Goal: Information Seeking & Learning: Learn about a topic

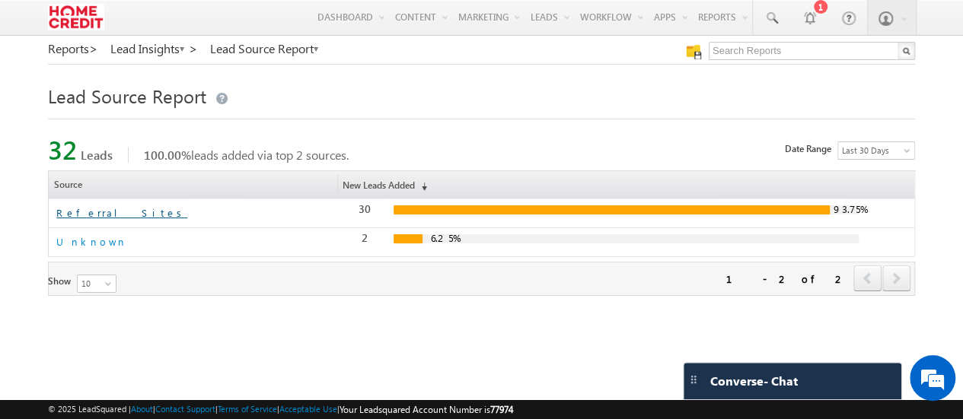
click at [92, 212] on link "Referral Sites" at bounding box center [121, 212] width 131 height 13
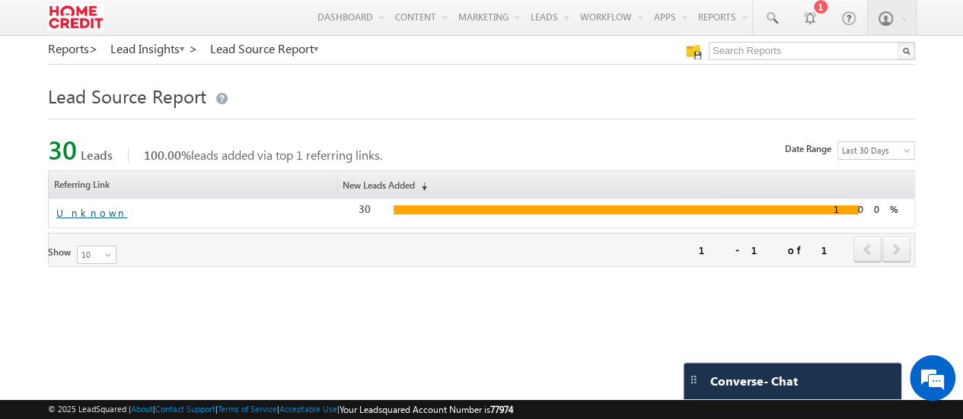
click at [91, 214] on link "Unknown" at bounding box center [91, 212] width 71 height 13
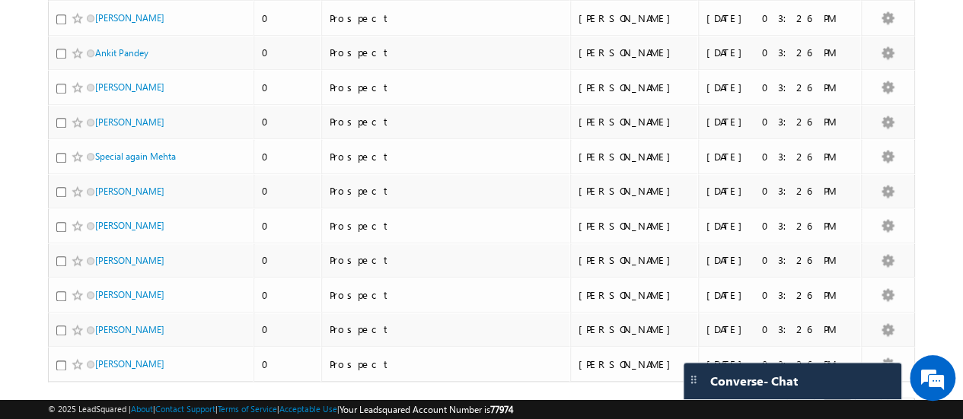
scroll to position [753, 0]
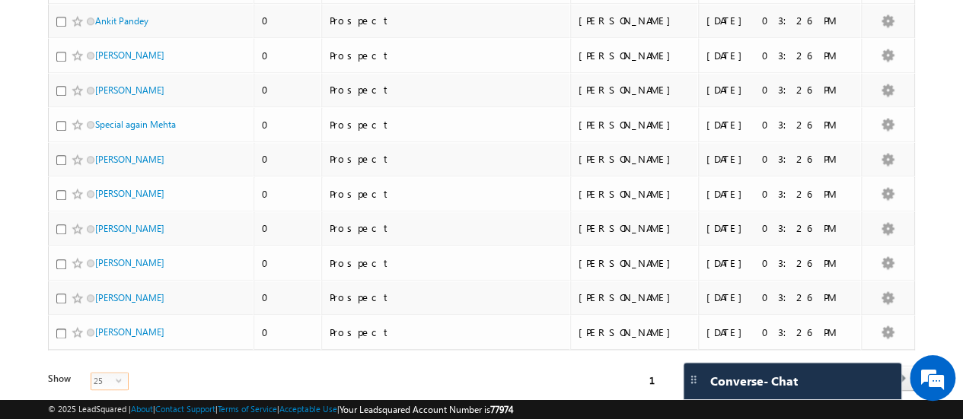
click at [116, 377] on span "select" at bounding box center [122, 380] width 12 height 7
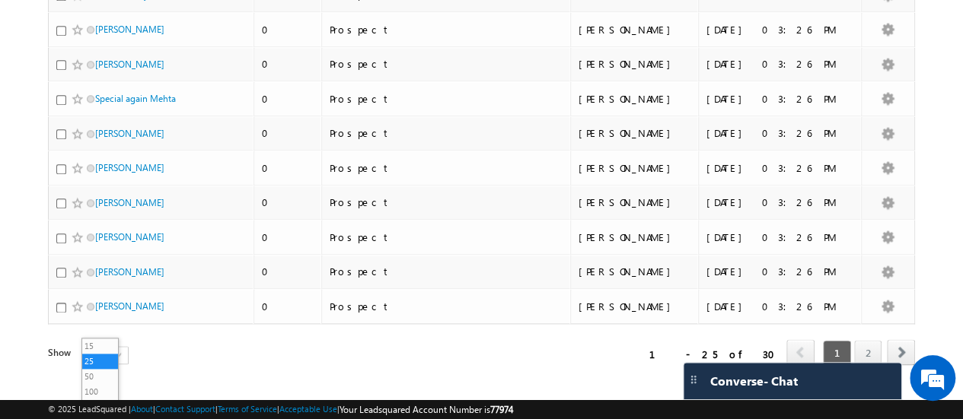
click at [103, 378] on li "50" at bounding box center [100, 376] width 37 height 15
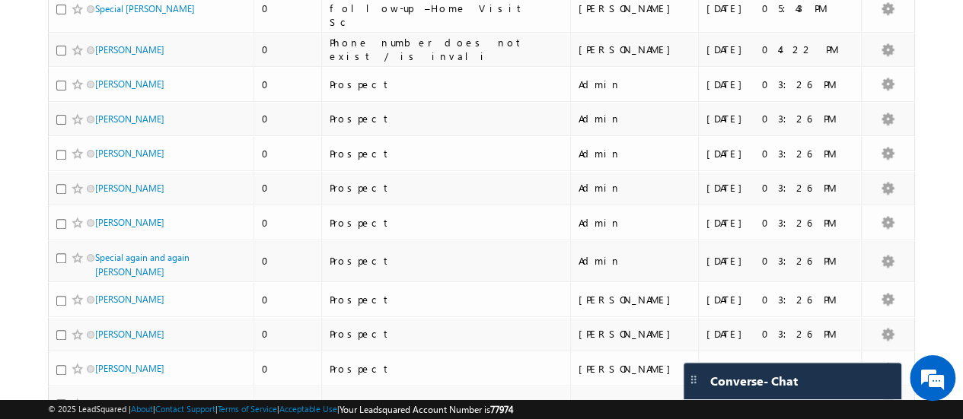
scroll to position [0, 0]
